Goal: Task Accomplishment & Management: Use online tool/utility

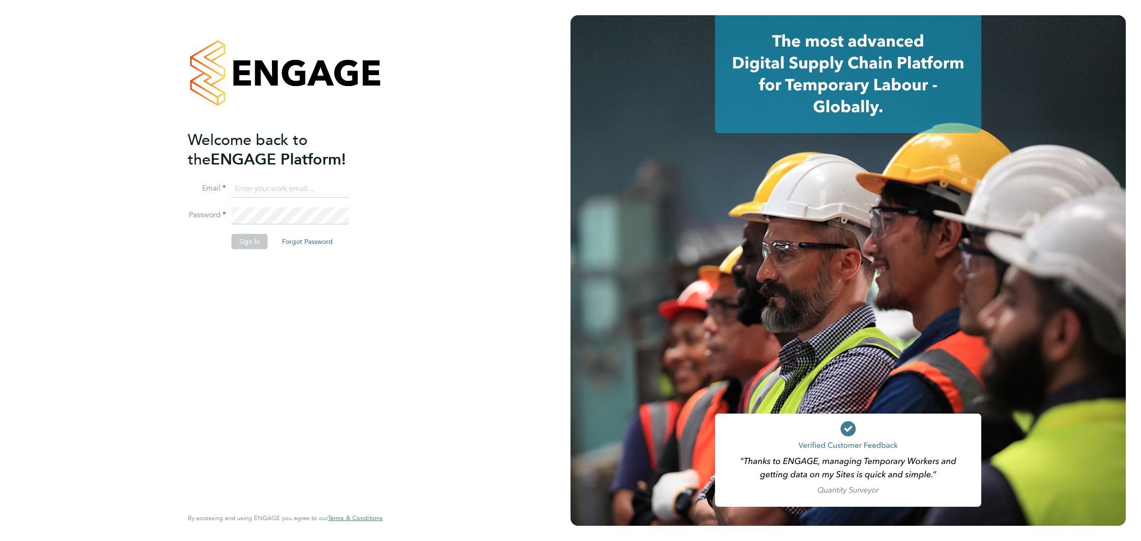
type input "[EMAIL_ADDRESS][DOMAIN_NAME]"
click at [253, 234] on button "Sign In" at bounding box center [250, 241] width 36 height 15
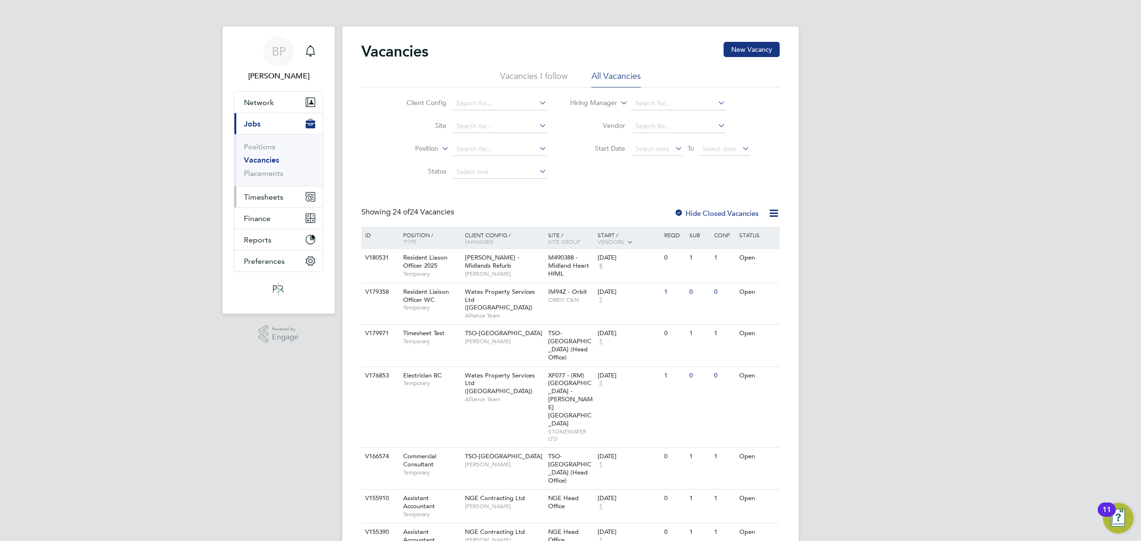
click at [268, 196] on span "Timesheets" at bounding box center [263, 197] width 39 height 9
click at [267, 165] on link "Timesheets" at bounding box center [263, 168] width 39 height 9
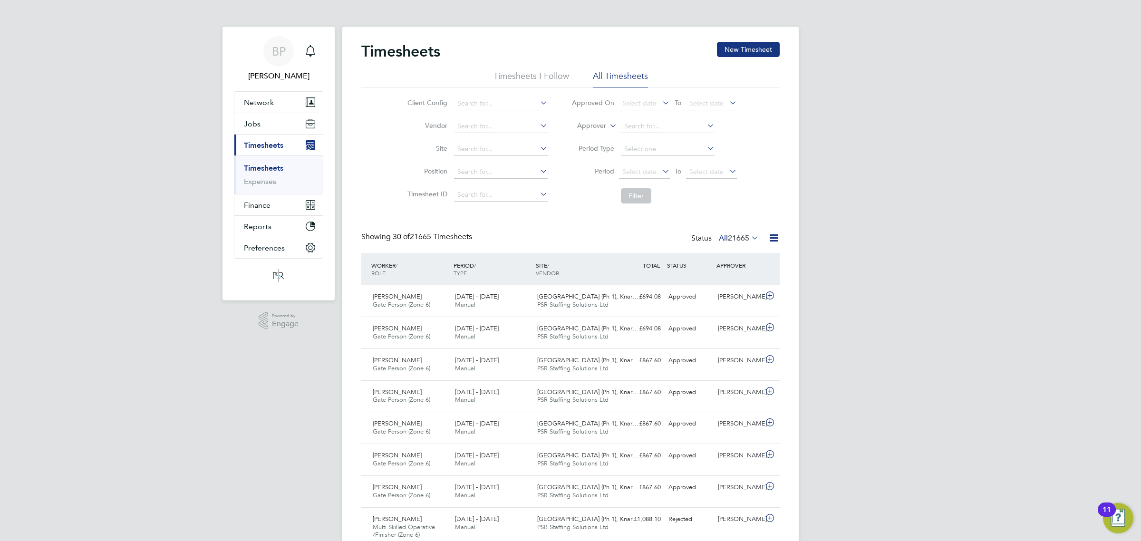
click at [769, 239] on icon at bounding box center [774, 238] width 12 height 12
click at [708, 262] on li "Export Timesheets" at bounding box center [715, 260] width 126 height 13
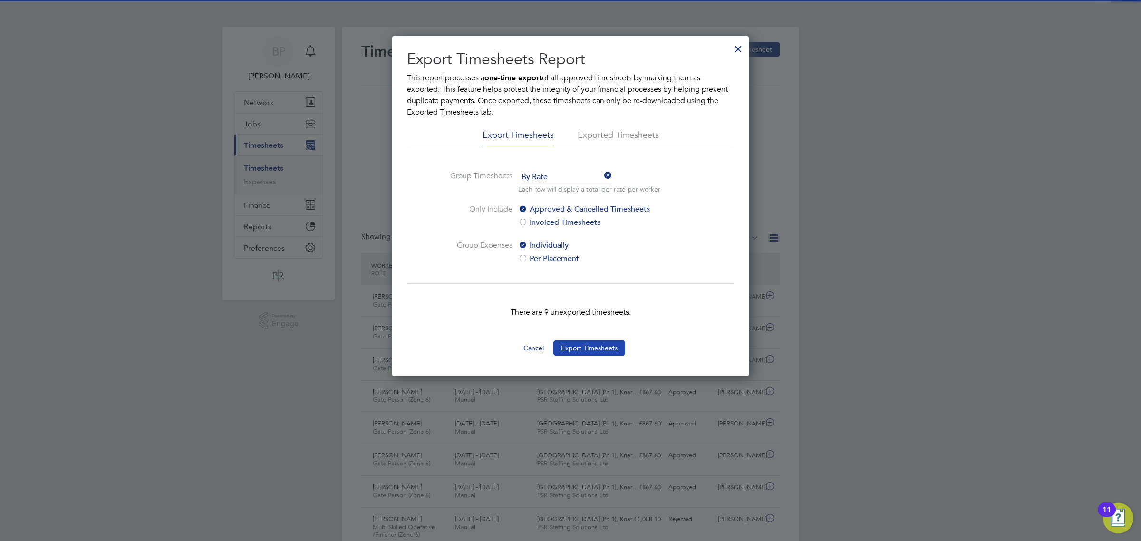
click at [584, 347] on button "Export Timesheets" at bounding box center [590, 348] width 72 height 15
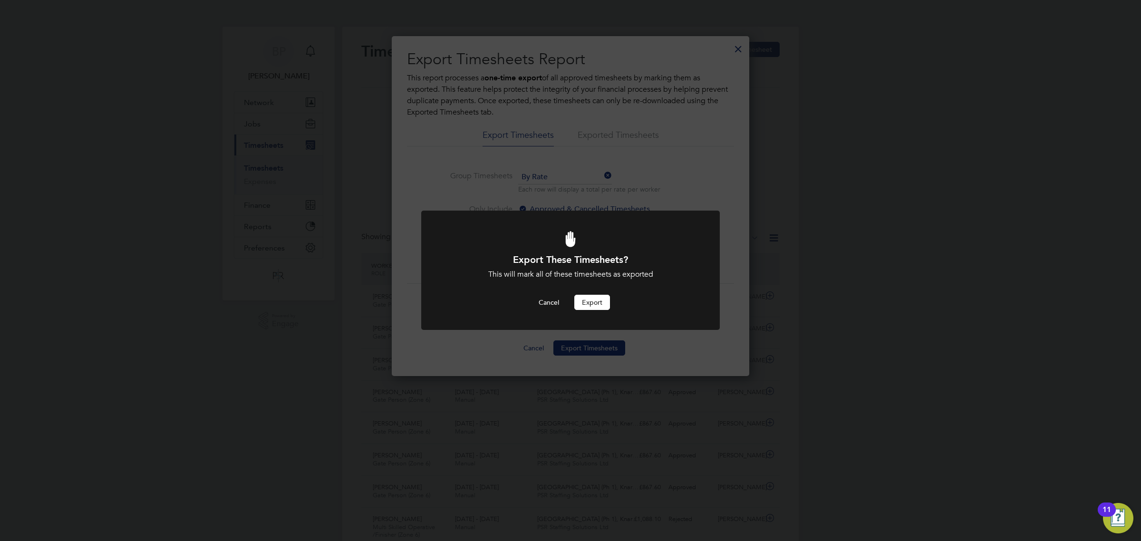
click at [590, 302] on button "Export" at bounding box center [592, 302] width 36 height 15
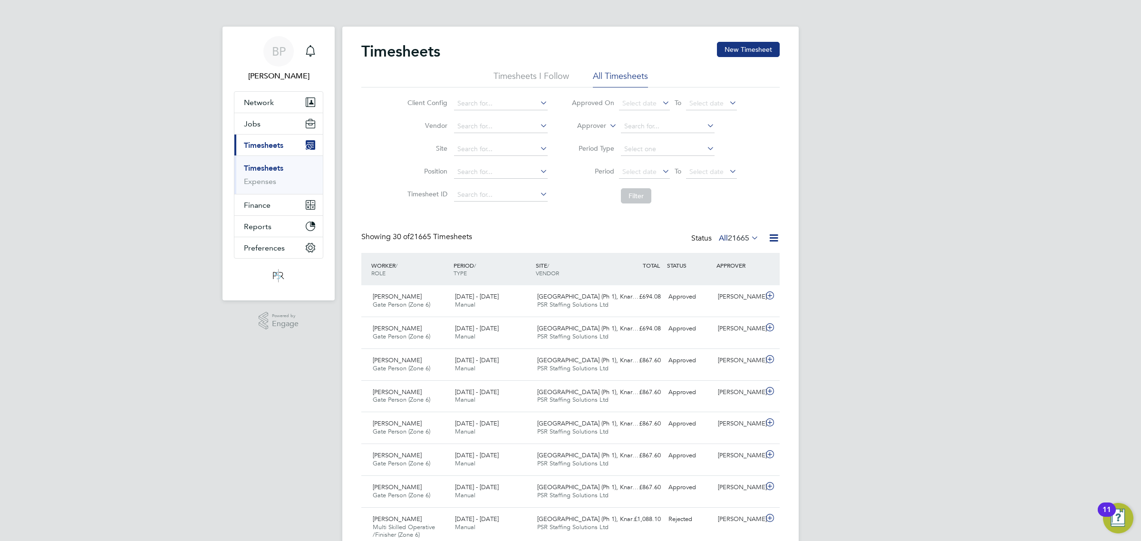
click at [599, 122] on label "Approver" at bounding box center [585, 126] width 43 height 10
click at [595, 138] on li "Worker" at bounding box center [582, 137] width 47 height 12
click at [633, 127] on input at bounding box center [668, 126] width 94 height 13
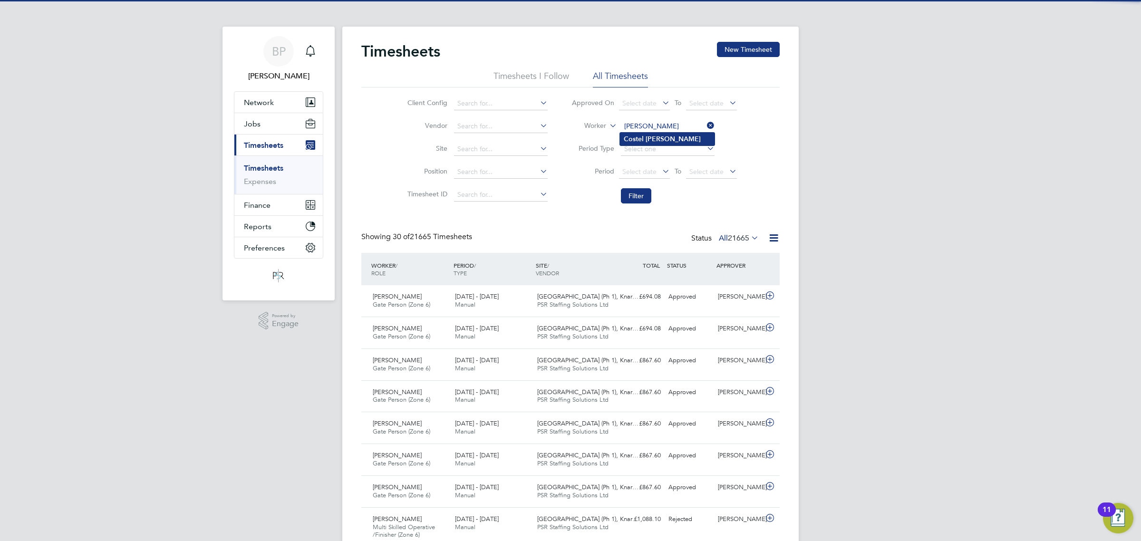
click at [640, 136] on b "Costel" at bounding box center [634, 139] width 20 height 8
type input "[PERSON_NAME]"
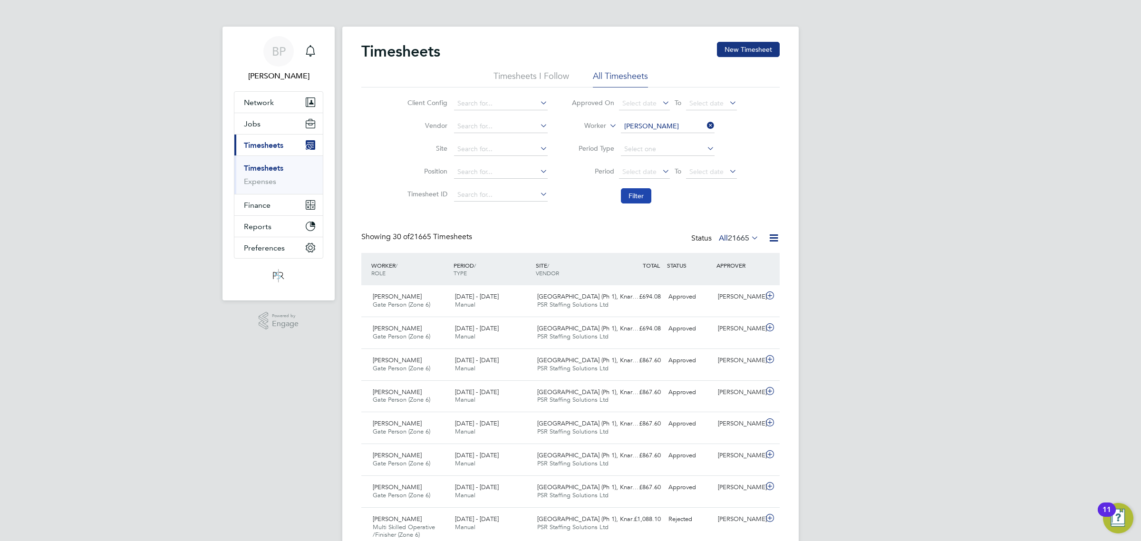
click at [638, 200] on button "Filter" at bounding box center [636, 195] width 30 height 15
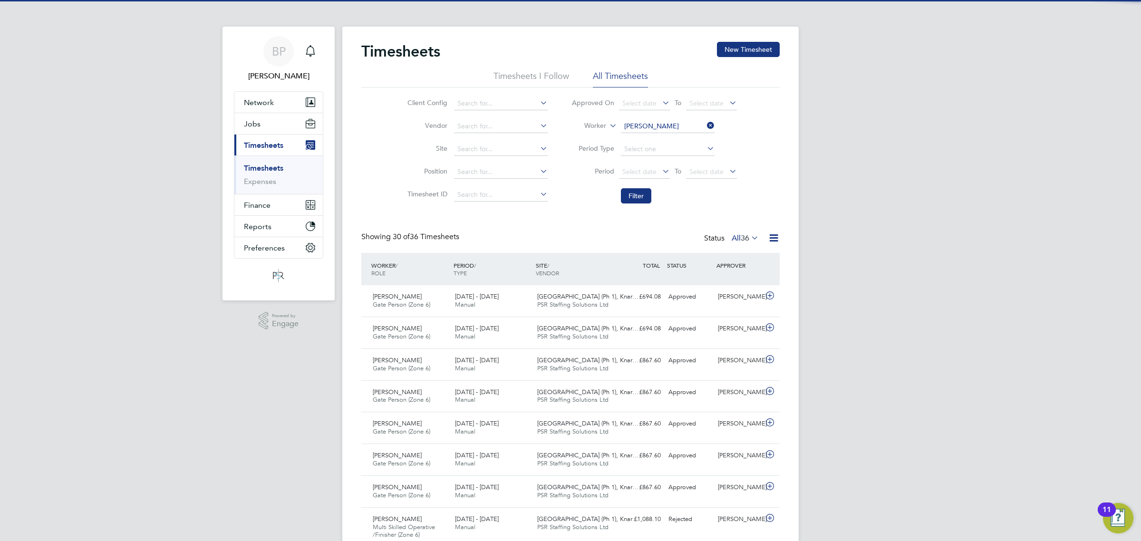
scroll to position [24, 82]
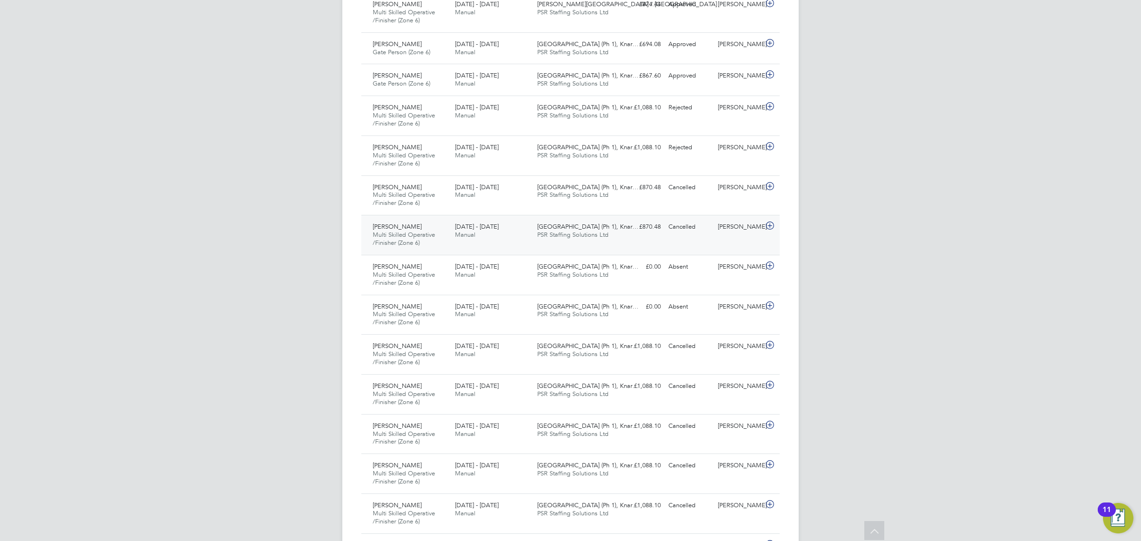
click at [771, 228] on icon at bounding box center [770, 226] width 12 height 8
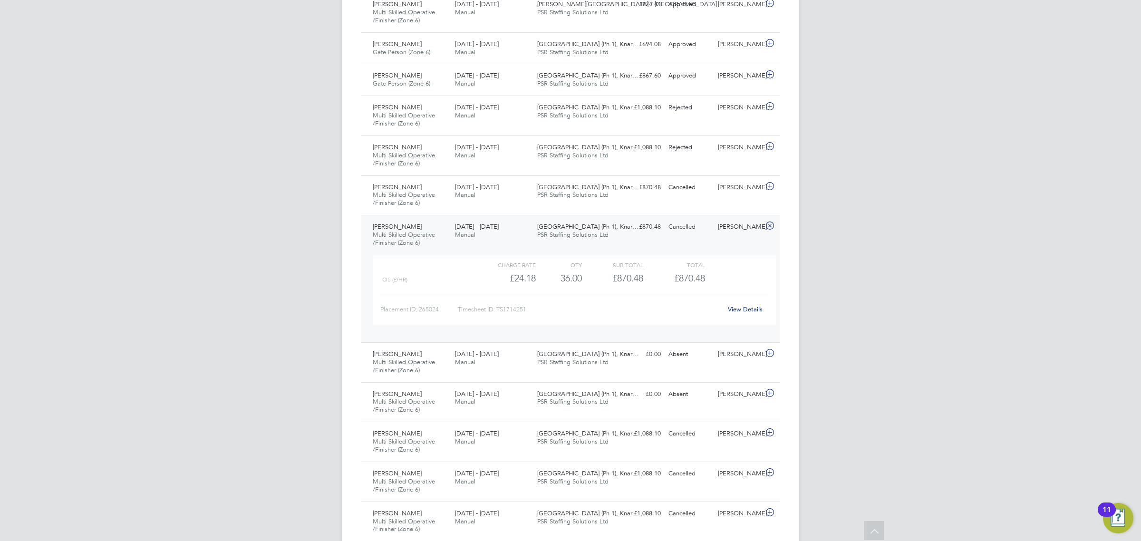
scroll to position [0, 0]
